Goal: Download file/media

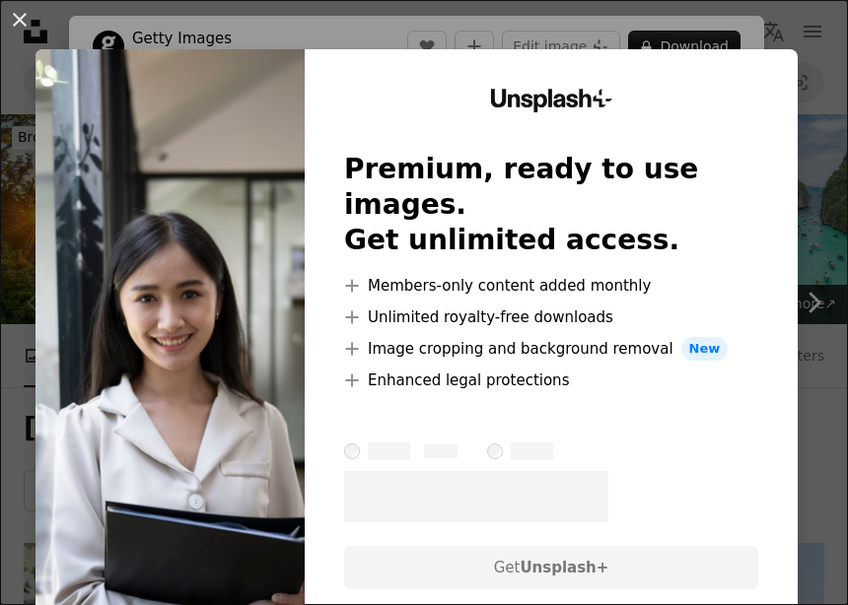
scroll to position [234, 0]
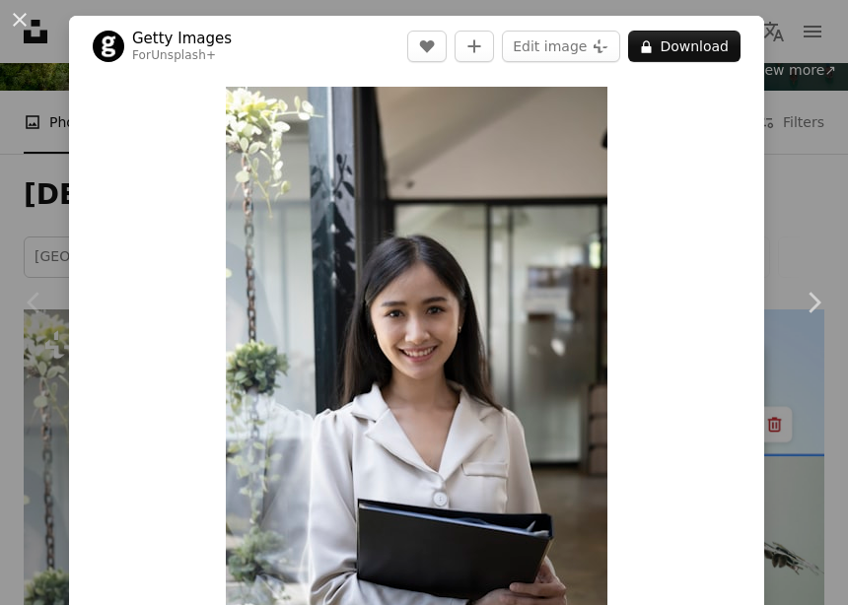
click at [30, 21] on button "An X shape" at bounding box center [20, 20] width 24 height 24
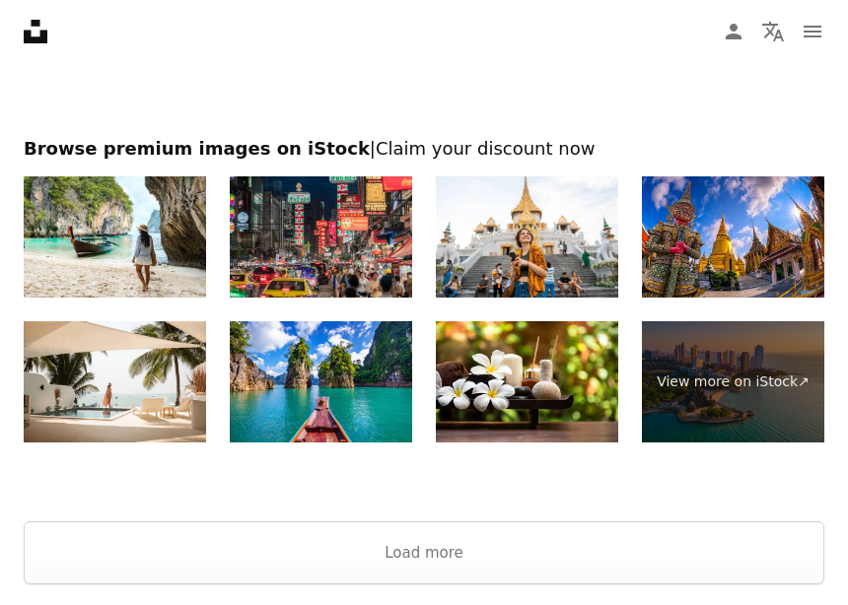
scroll to position [5896, 0]
click at [451, 542] on button "Load more" at bounding box center [424, 553] width 800 height 63
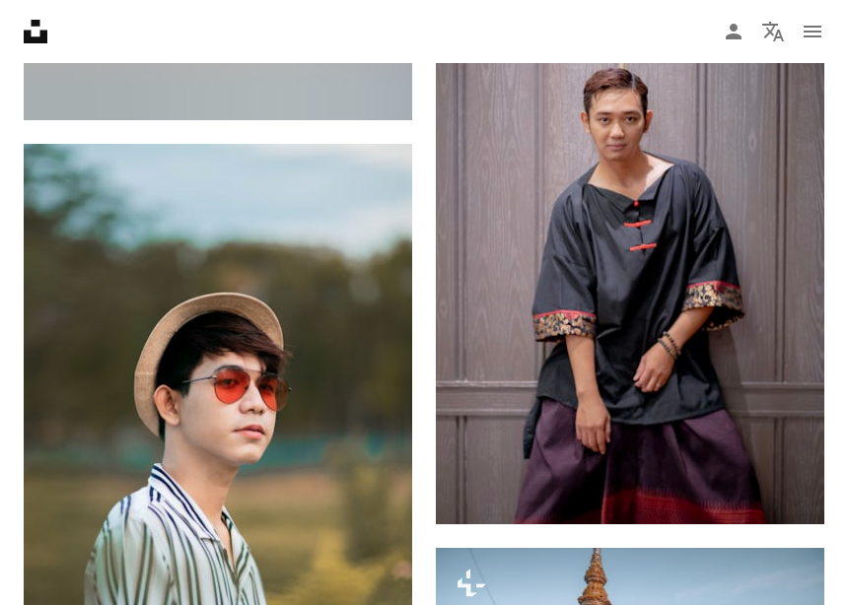
scroll to position [19794, 0]
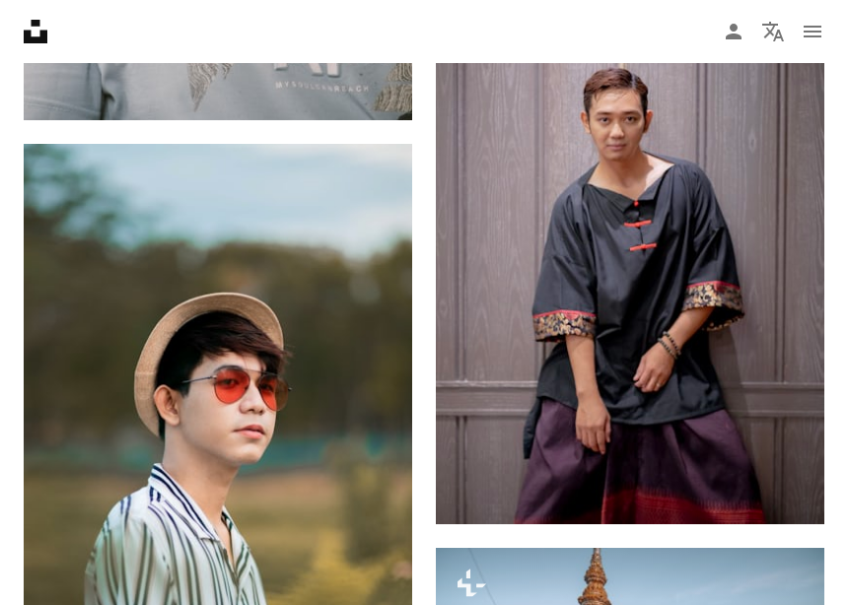
click at [680, 329] on img at bounding box center [630, 281] width 388 height 486
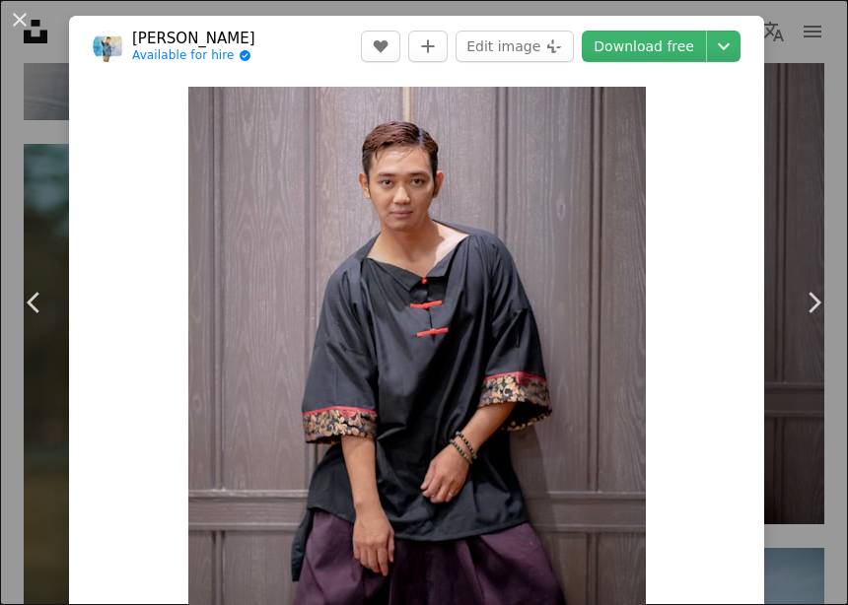
click at [32, 22] on button "An X shape" at bounding box center [20, 20] width 24 height 24
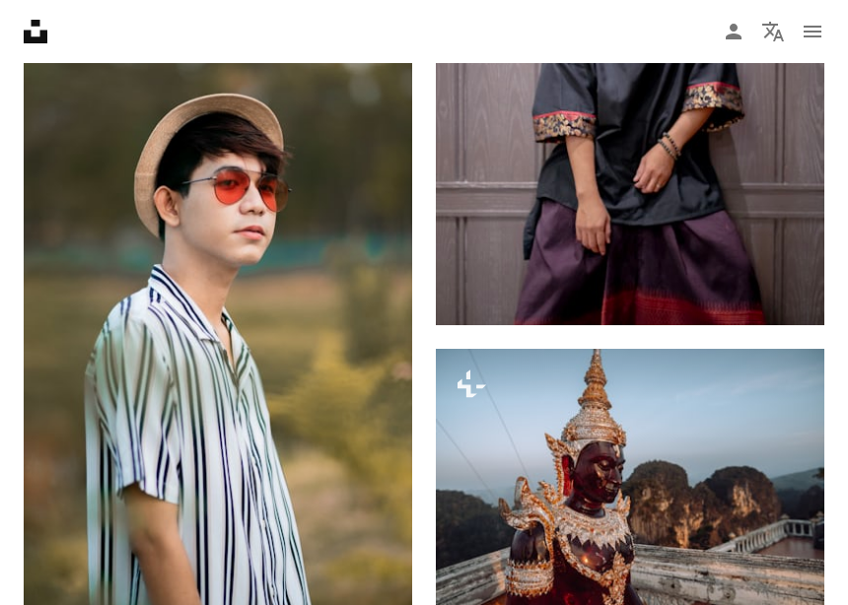
scroll to position [19993, 0]
